Goal: Task Accomplishment & Management: Manage account settings

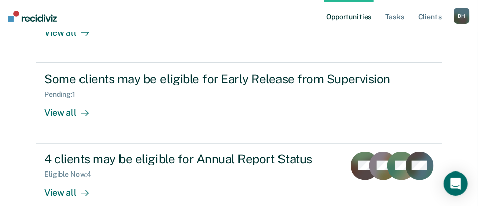
scroll to position [238, 0]
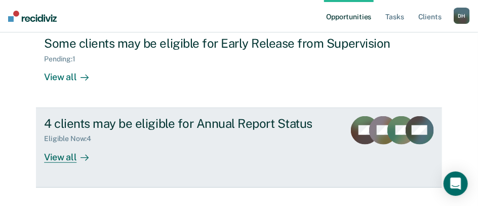
click at [61, 143] on div "View all" at bounding box center [72, 153] width 57 height 20
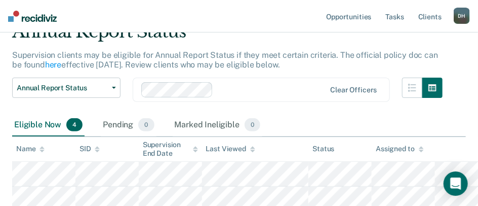
scroll to position [51, 0]
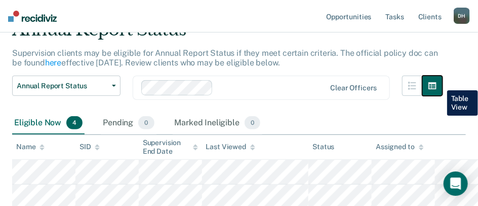
click at [437, 83] on icon "button" at bounding box center [433, 85] width 8 height 7
click at [437, 86] on icon "button" at bounding box center [433, 85] width 8 height 7
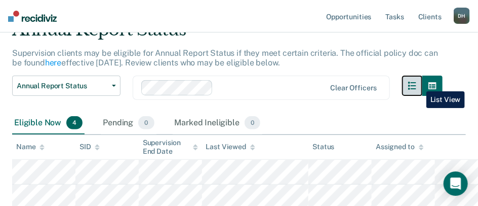
click at [417, 84] on icon "button" at bounding box center [412, 86] width 8 height 8
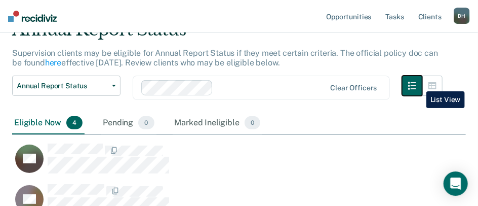
scroll to position [274, 446]
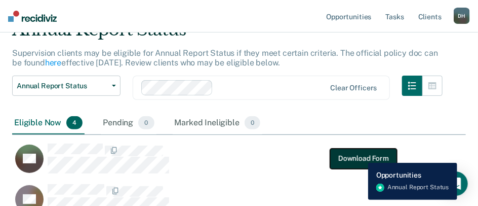
click at [361, 155] on button "Download Form" at bounding box center [363, 158] width 67 height 20
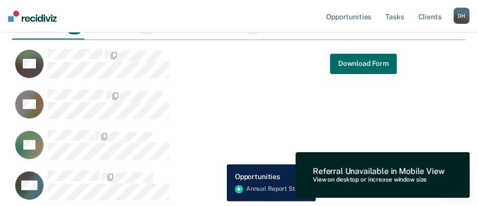
scroll to position [152, 0]
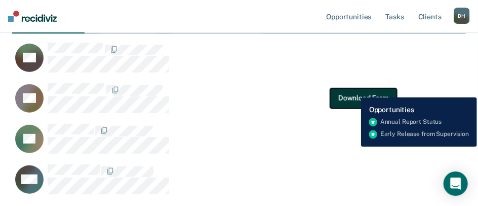
click at [354, 90] on button "Download Form" at bounding box center [363, 98] width 67 height 20
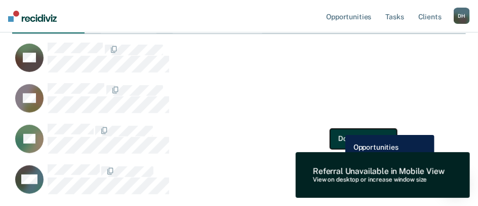
click at [338, 128] on button "Download Form" at bounding box center [363, 138] width 67 height 20
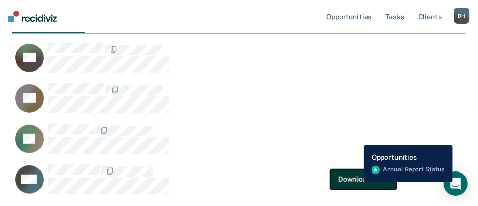
click at [356, 182] on button "Download Form" at bounding box center [363, 179] width 67 height 20
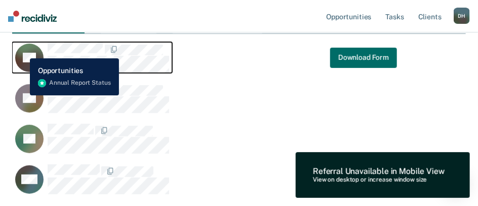
click at [23, 51] on div "JW" at bounding box center [29, 57] width 28 height 28
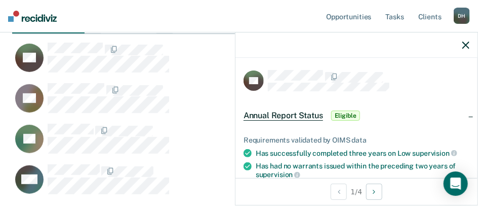
click at [309, 114] on span "Annual Report Status" at bounding box center [284, 115] width 80 height 10
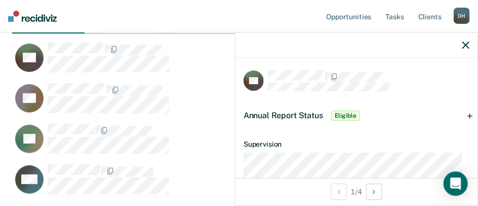
scroll to position [101, 0]
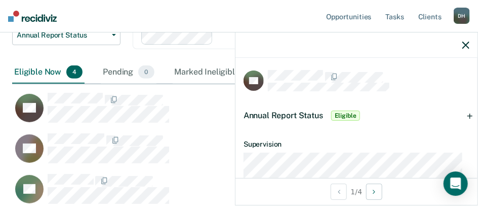
click at [342, 117] on span "Eligible" at bounding box center [345, 115] width 29 height 10
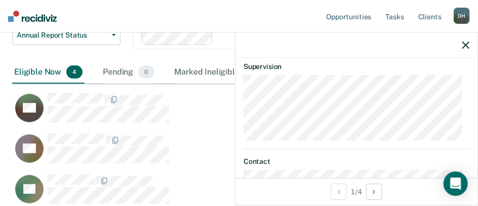
scroll to position [203, 0]
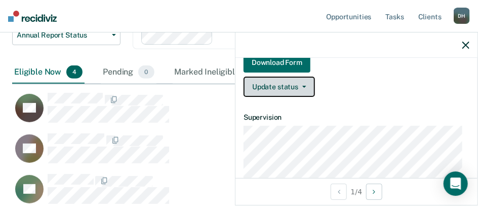
click at [292, 86] on button "Update status" at bounding box center [279, 87] width 71 height 20
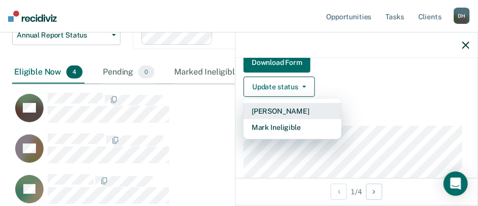
click at [314, 114] on button "[PERSON_NAME]" at bounding box center [293, 111] width 98 height 16
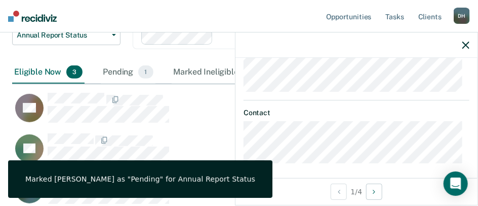
scroll to position [367, 0]
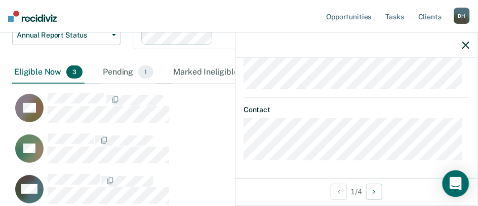
click at [456, 183] on icon "Open Intercom Messenger" at bounding box center [456, 183] width 12 height 13
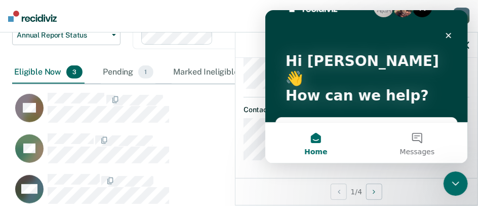
scroll to position [0, 0]
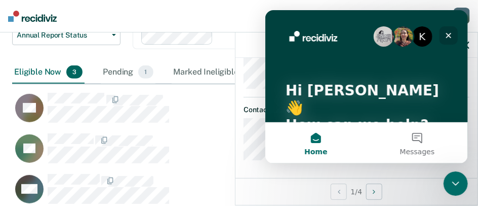
click at [449, 32] on icon "Close" at bounding box center [448, 35] width 8 height 8
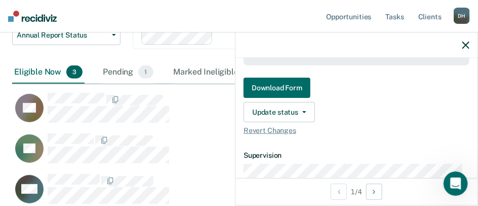
scroll to position [215, 0]
